Goal: Task Accomplishment & Management: Manage account settings

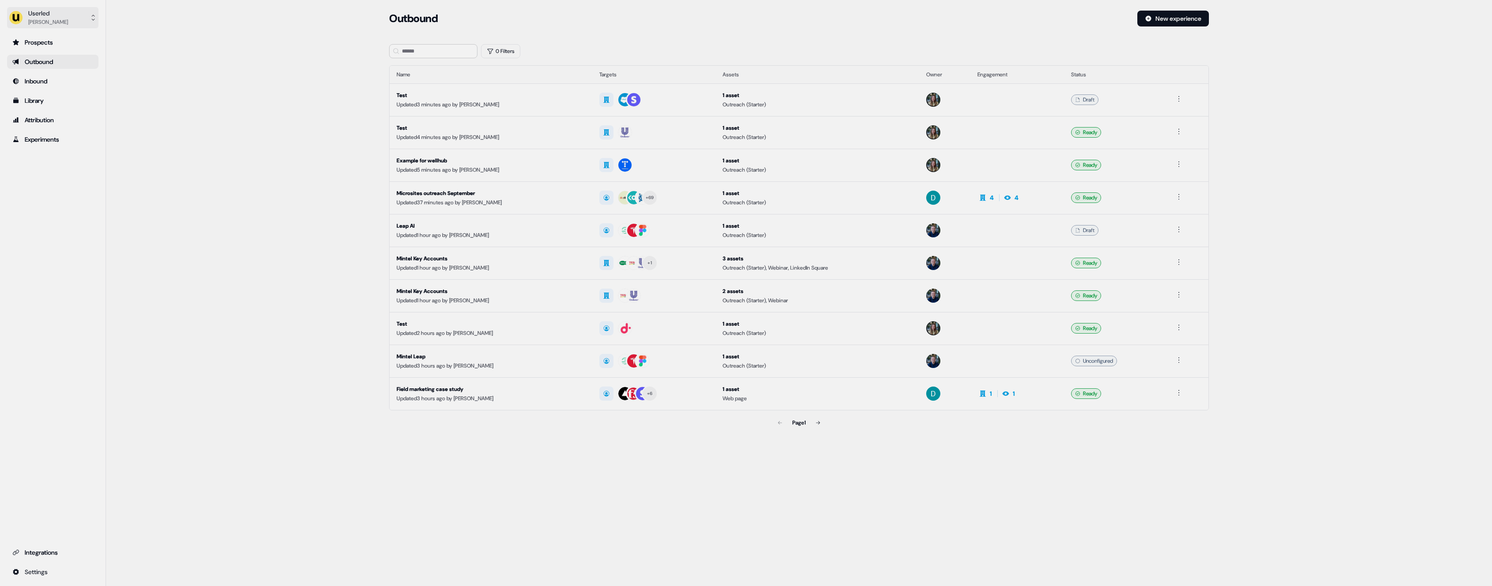
click at [66, 23] on button "Userled Henry Li" at bounding box center [52, 17] width 91 height 21
click at [73, 37] on div "Impersonate (Admin)" at bounding box center [53, 42] width 84 height 16
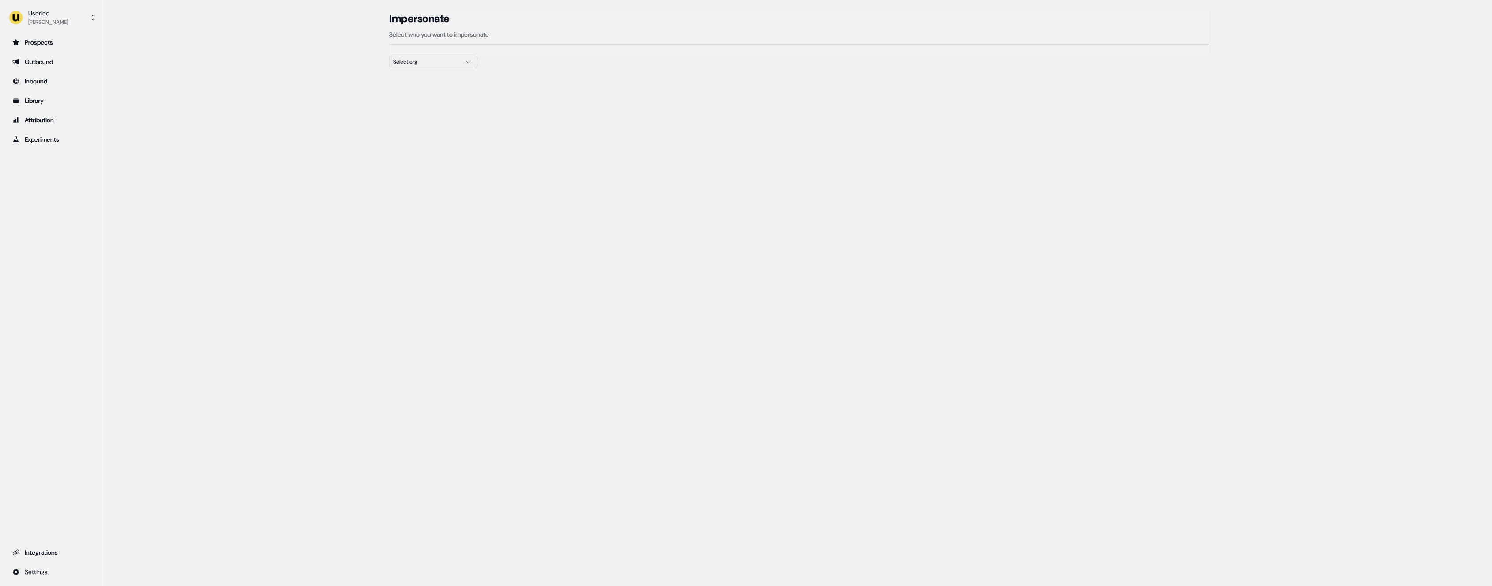
click at [431, 59] on div "Select org" at bounding box center [426, 61] width 66 height 9
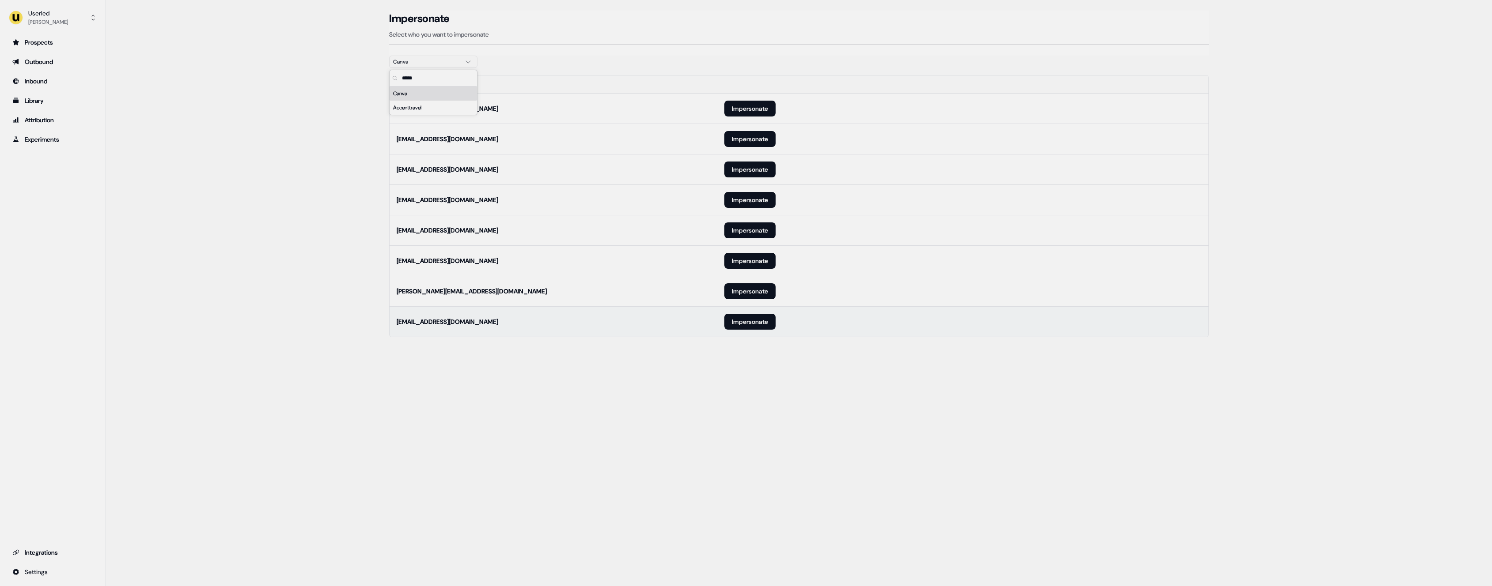
type input "*****"
click at [658, 309] on td "audreybarrie@canva.com" at bounding box center [553, 321] width 328 height 30
click at [741, 322] on button "Impersonate" at bounding box center [749, 322] width 51 height 16
